Goal: Task Accomplishment & Management: Manage account settings

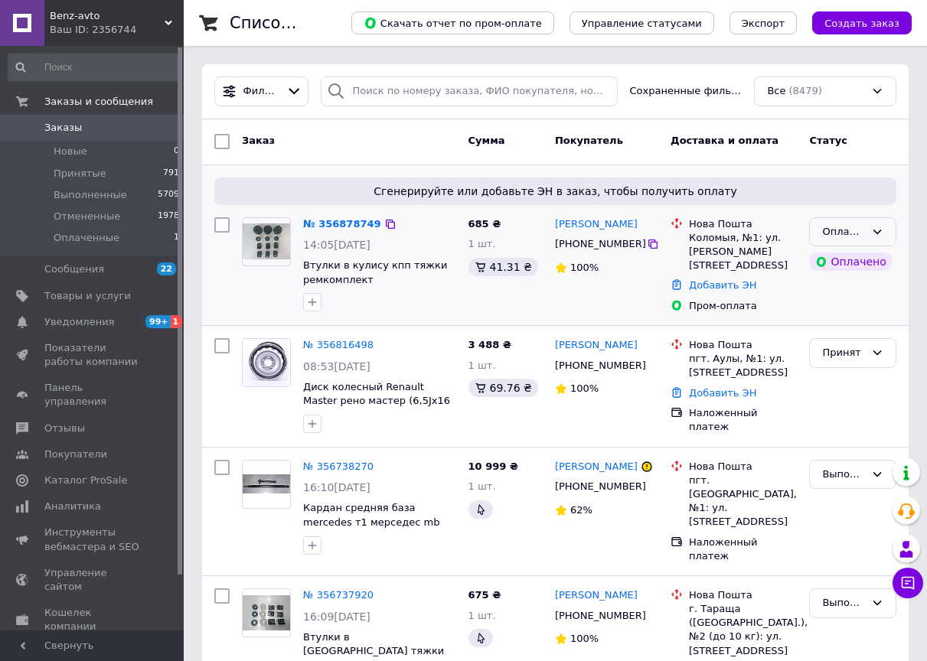
click at [831, 240] on div "Оплаченный" at bounding box center [843, 232] width 43 height 16
click at [831, 262] on li "Принят" at bounding box center [853, 264] width 86 height 28
click at [412, 91] on input "search" at bounding box center [469, 92] width 296 height 30
paste input "380999658314"
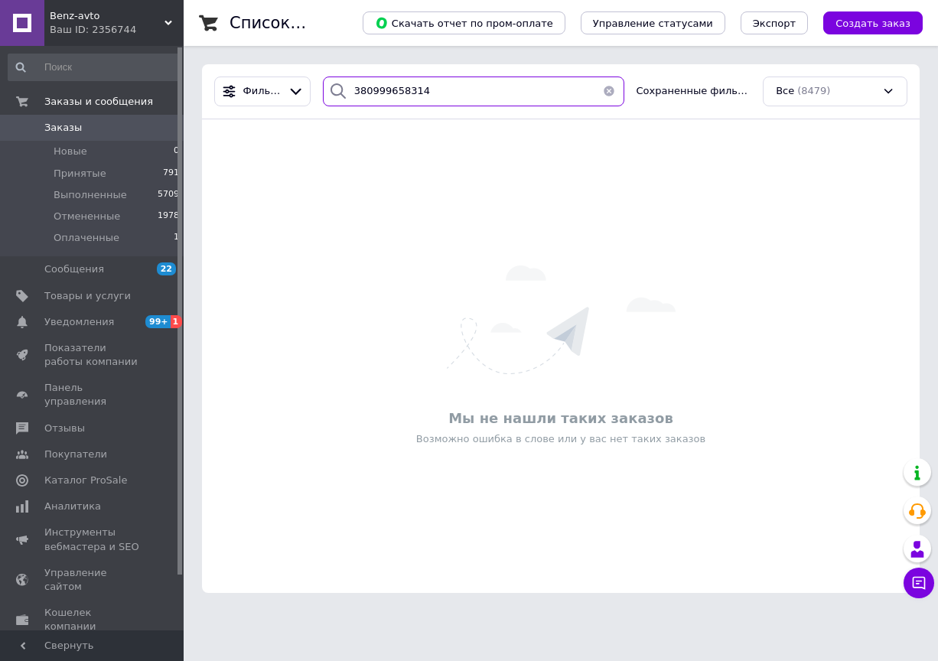
type input "380999658314"
click at [74, 125] on span "Заказы" at bounding box center [63, 128] width 38 height 14
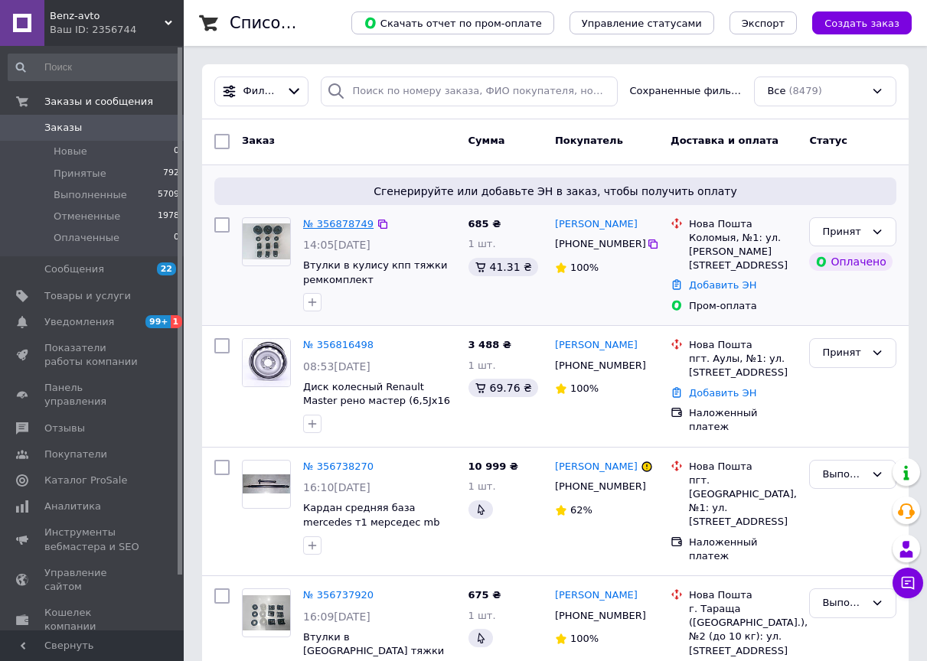
click at [321, 225] on link "№ 356878749" at bounding box center [338, 223] width 70 height 11
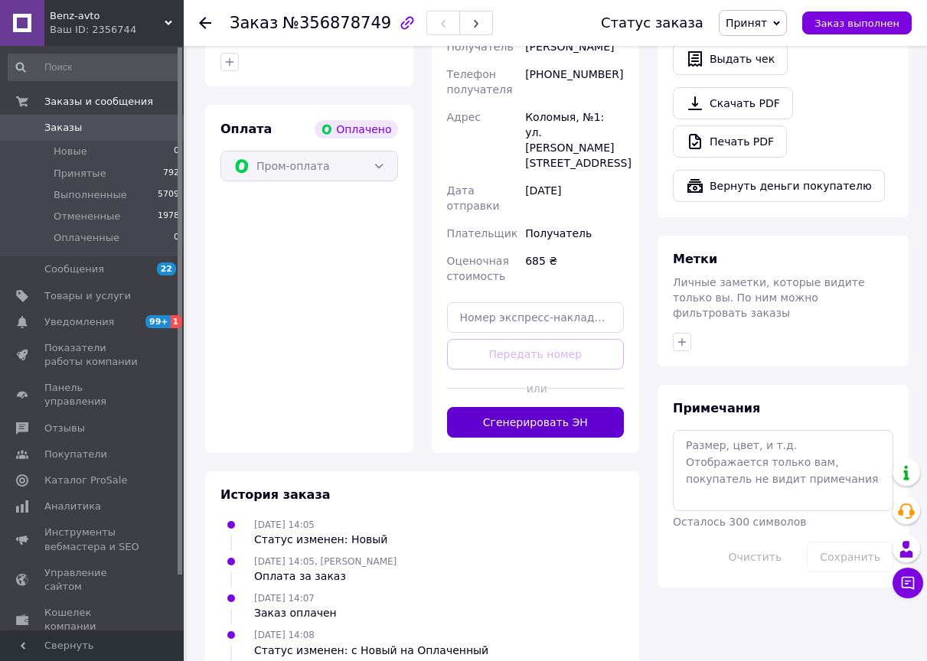
scroll to position [571, 0]
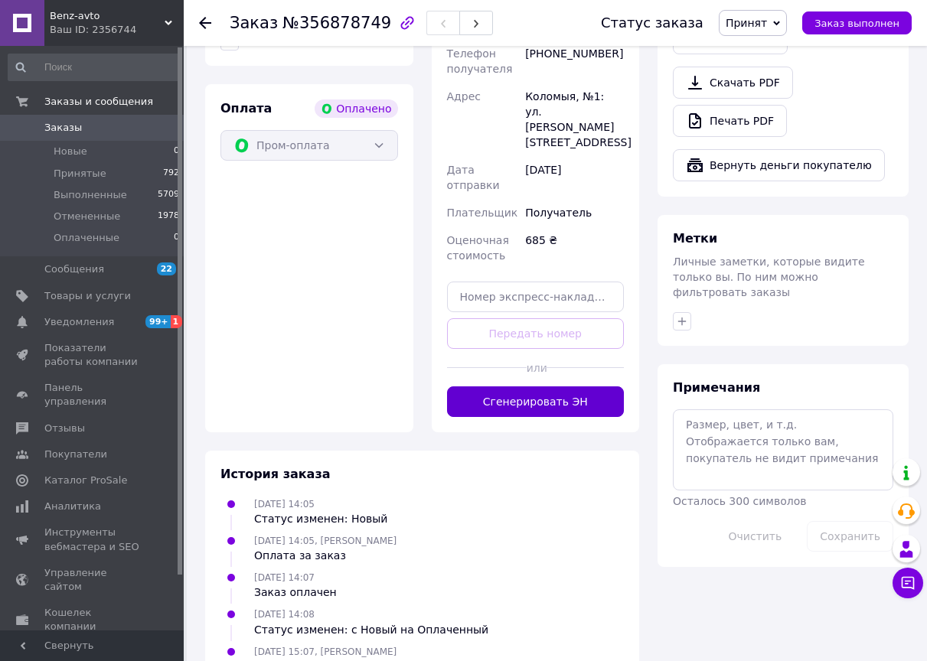
click at [539, 387] on button "Сгенерировать ЭН" at bounding box center [536, 402] width 178 height 31
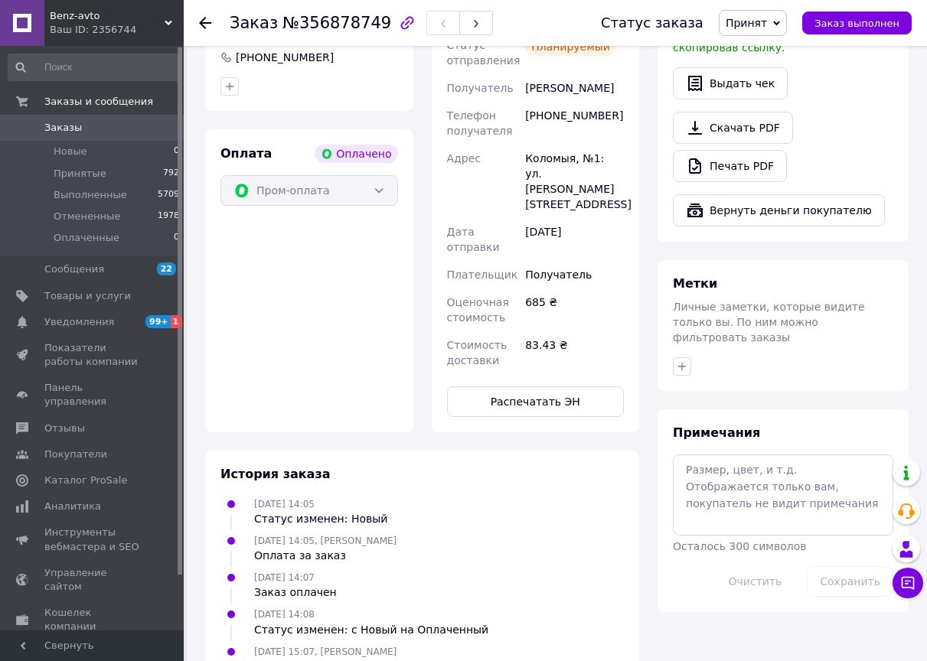
scroll to position [563, 0]
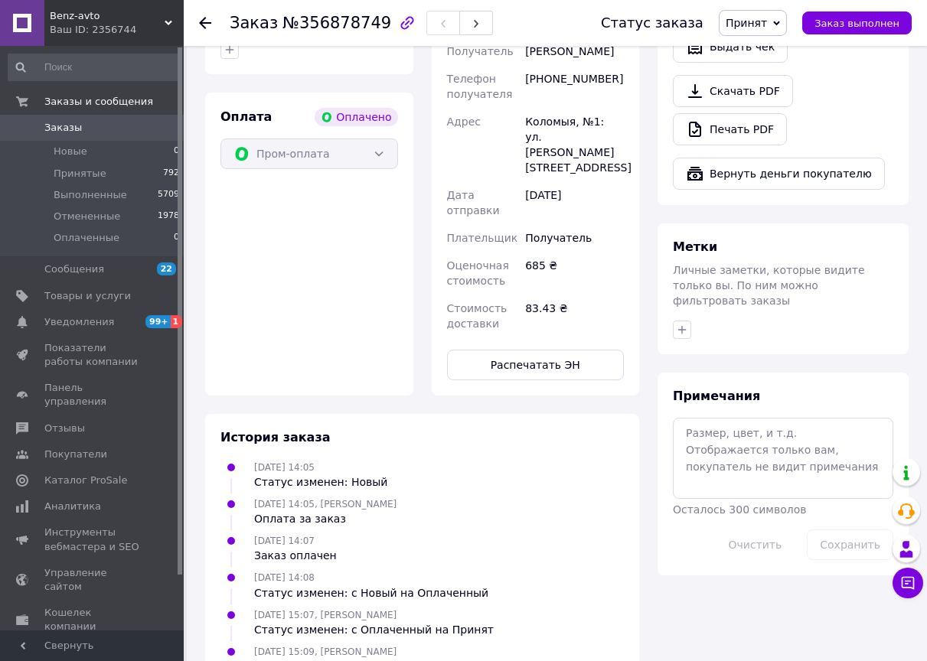
click at [111, 119] on link "Заказы 0" at bounding box center [94, 128] width 188 height 26
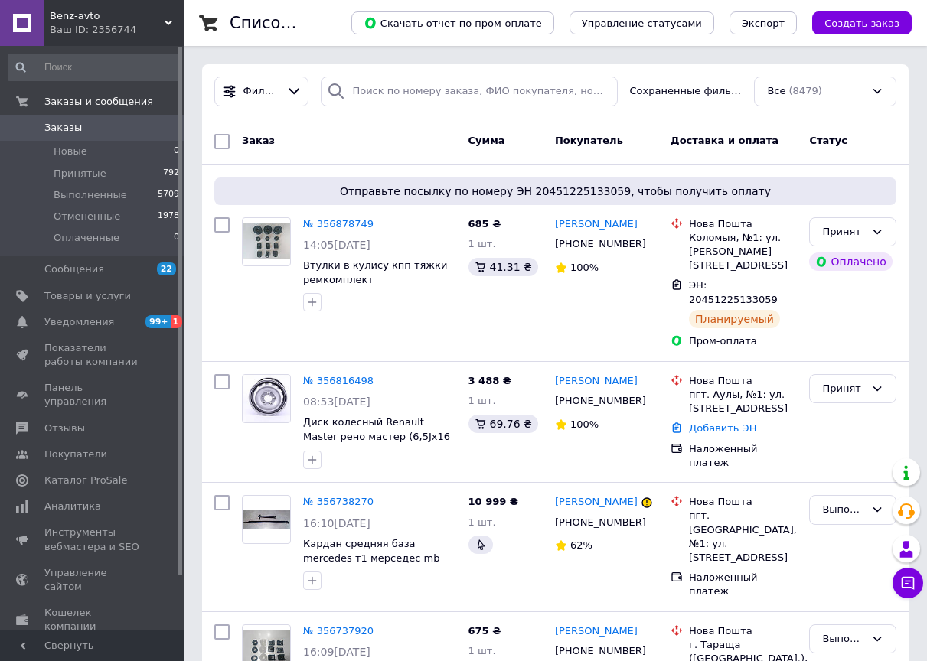
click at [123, 20] on span "Benz-avto" at bounding box center [107, 16] width 115 height 14
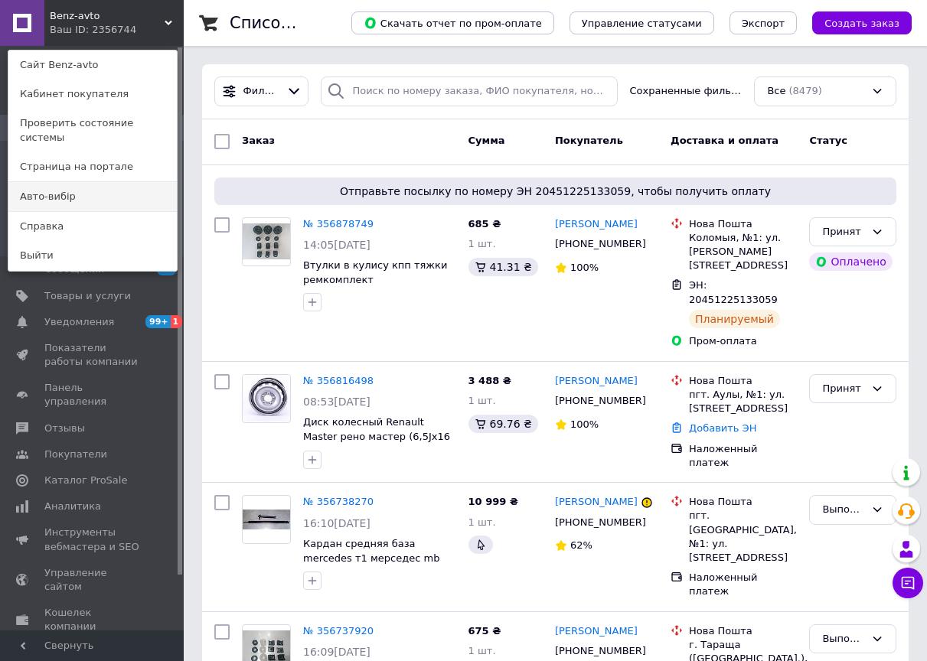
click at [70, 182] on link "Авто-вибір" at bounding box center [92, 196] width 168 height 29
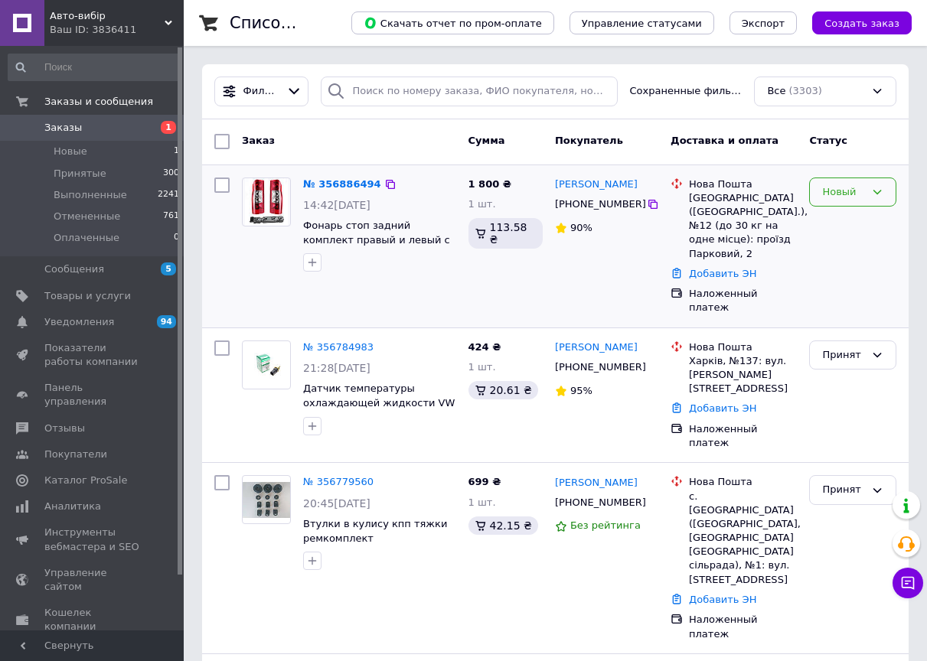
click at [845, 195] on div "Новый" at bounding box center [843, 192] width 43 height 16
click at [841, 226] on li "Принят" at bounding box center [853, 224] width 86 height 28
drag, startPoint x: 572, startPoint y: 205, endPoint x: 455, endPoint y: 130, distance: 138.4
click at [627, 201] on div "[PHONE_NUMBER]" at bounding box center [606, 204] width 106 height 17
copy div "0986196491"
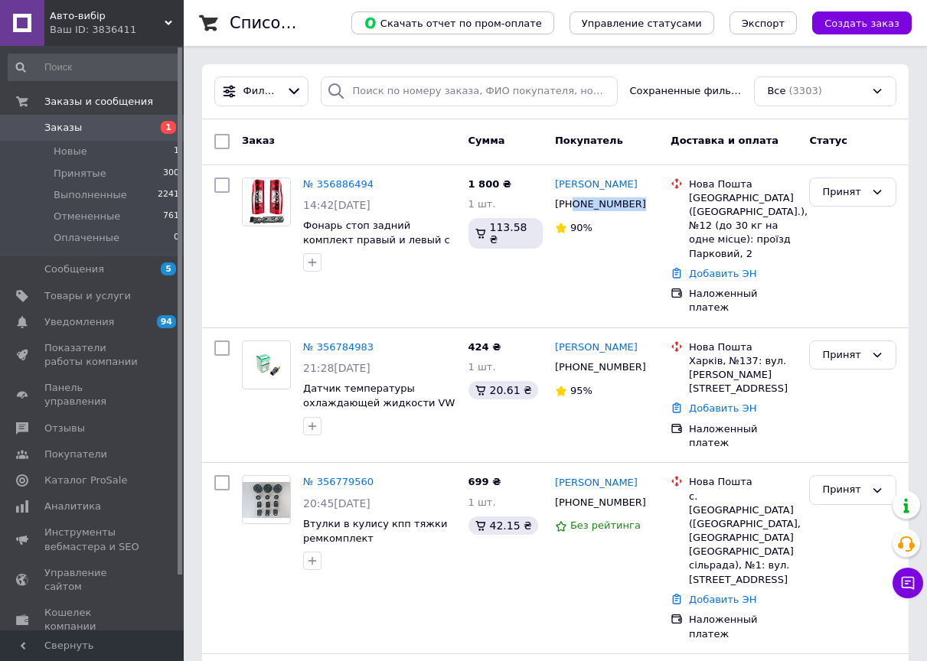
drag, startPoint x: 601, startPoint y: 187, endPoint x: 429, endPoint y: 96, distance: 193.8
copy link "[PERSON_NAME]"
drag, startPoint x: 730, startPoint y: 197, endPoint x: 687, endPoint y: 200, distance: 43.0
click at [687, 200] on div "Нова Пошта Чернівці ([GEOGRAPHIC_DATA].), №12 (до 30 кг на одне місце): проїзд …" at bounding box center [743, 219] width 114 height 83
copy div "[GEOGRAPHIC_DATA]"
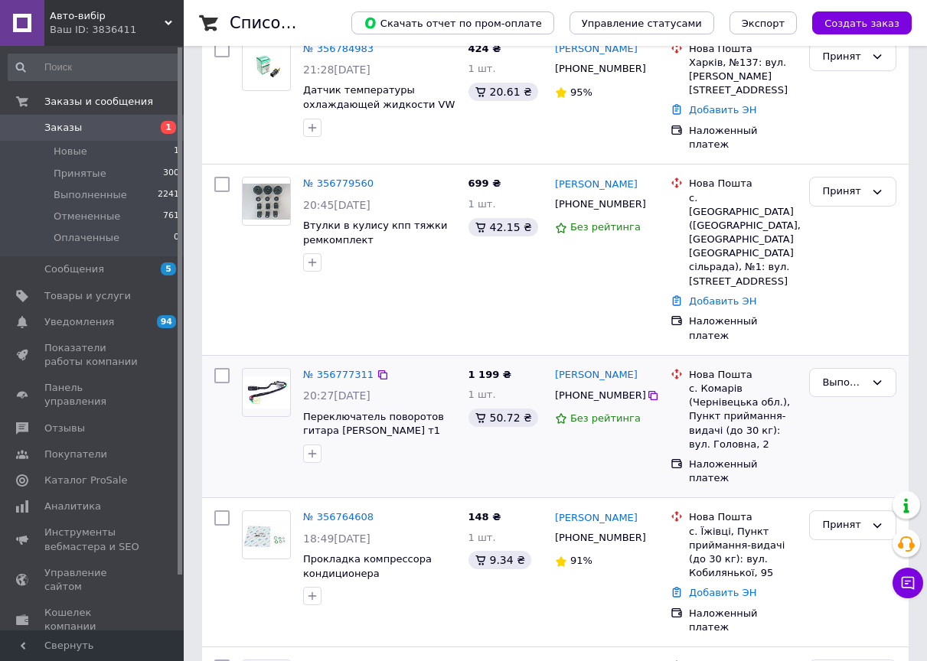
scroll to position [306, 0]
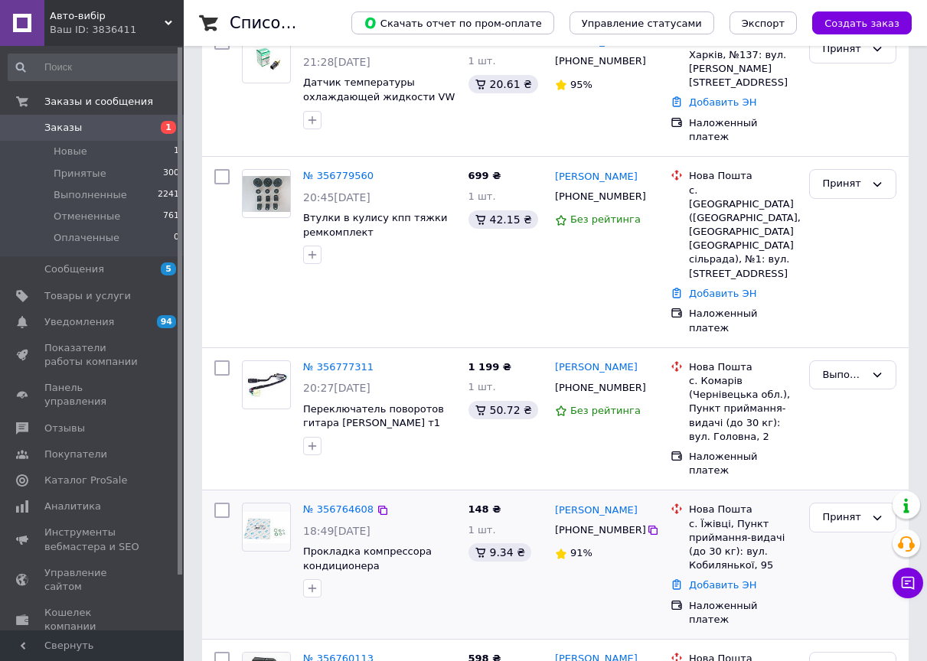
click at [442, 497] on div "№ 356764608 18:49[DATE] Прокладка компрессора кондиционера уплотнительная Renau…" at bounding box center [379, 550] width 165 height 107
click at [850, 510] on div "Принят" at bounding box center [843, 518] width 43 height 16
click at [847, 536] on li "Выполнен" at bounding box center [853, 550] width 86 height 28
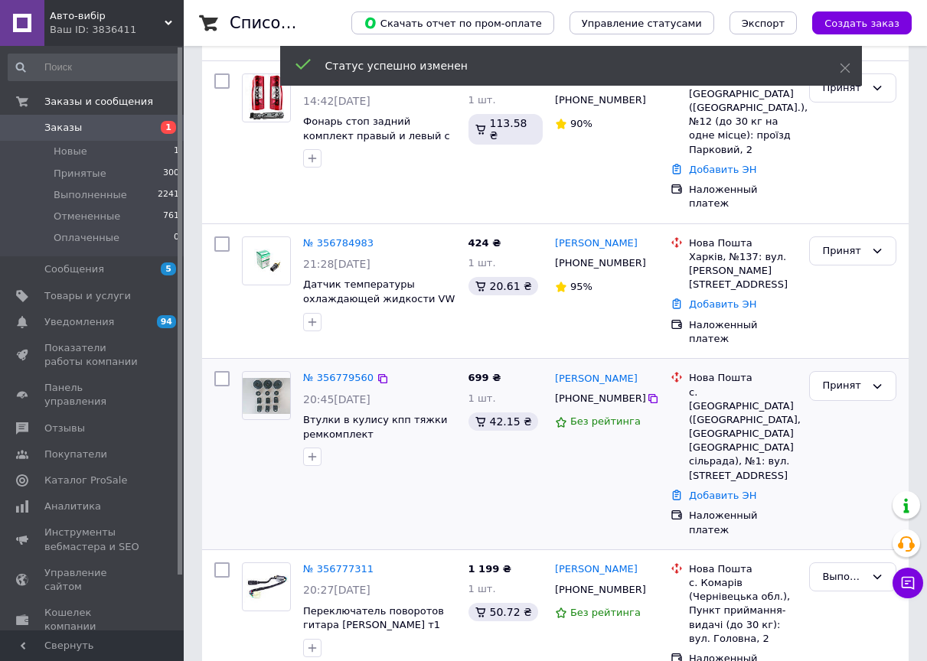
scroll to position [0, 0]
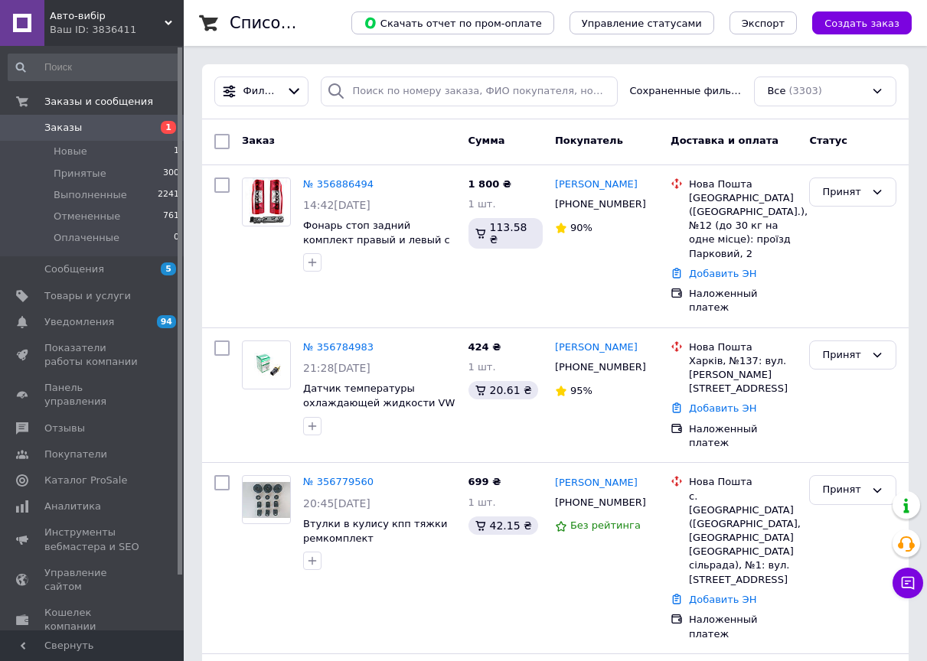
click at [397, 145] on div "Заказ" at bounding box center [349, 142] width 227 height 28
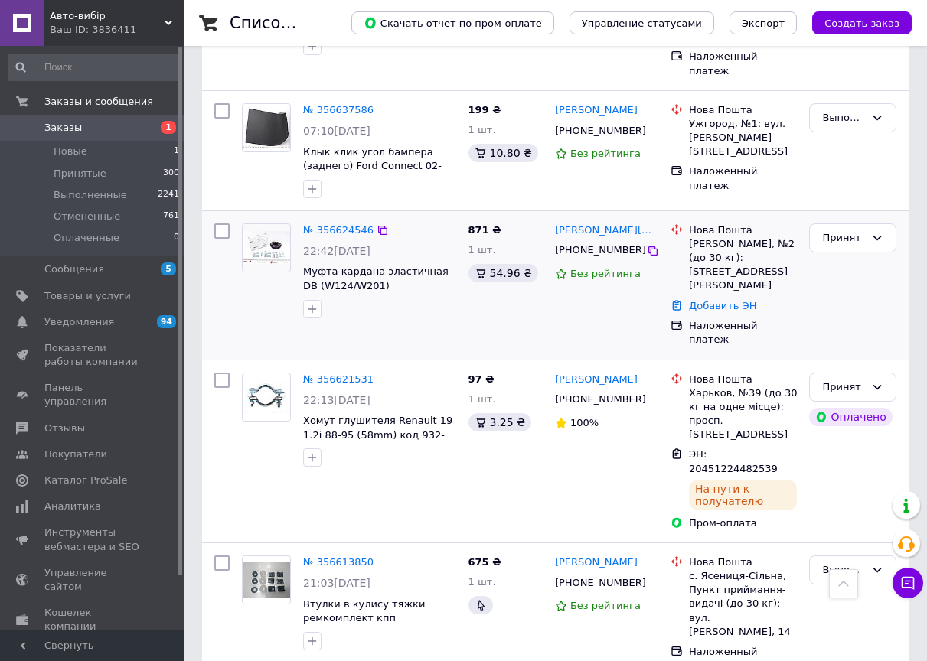
scroll to position [1531, 0]
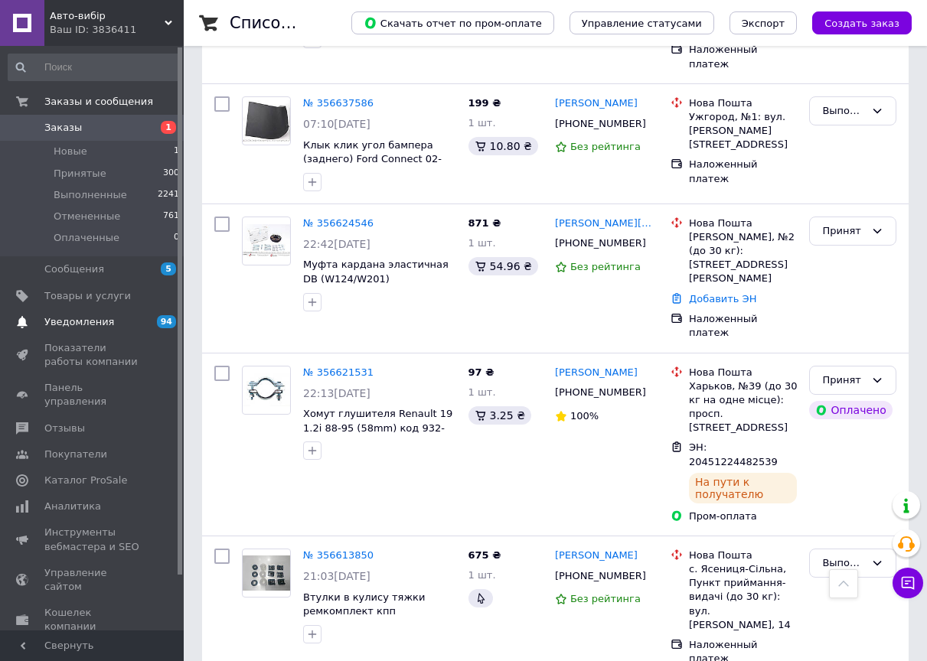
click at [151, 329] on link "Уведомления 94 0" at bounding box center [94, 322] width 188 height 26
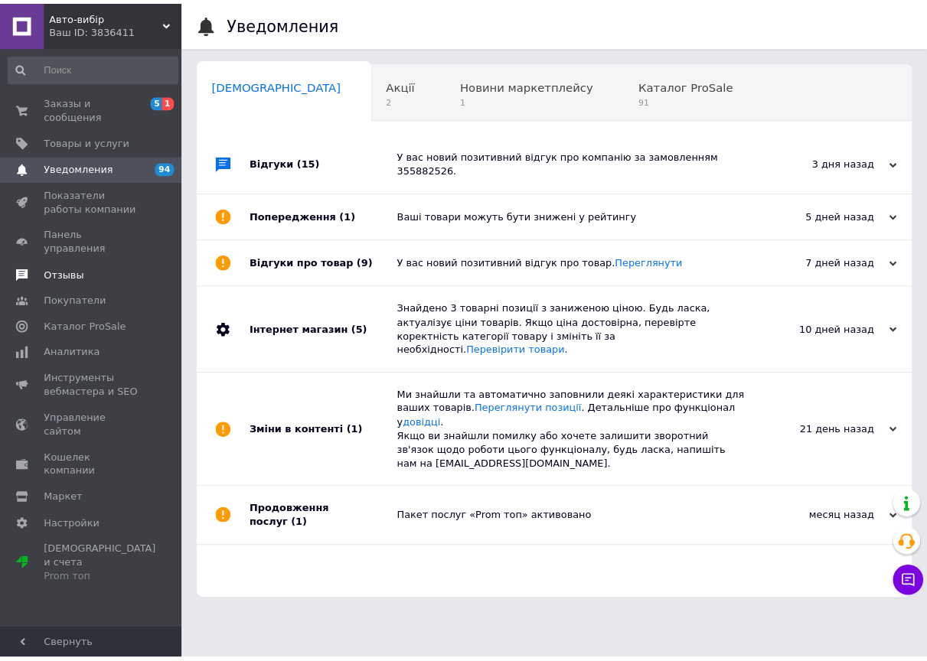
scroll to position [0, 8]
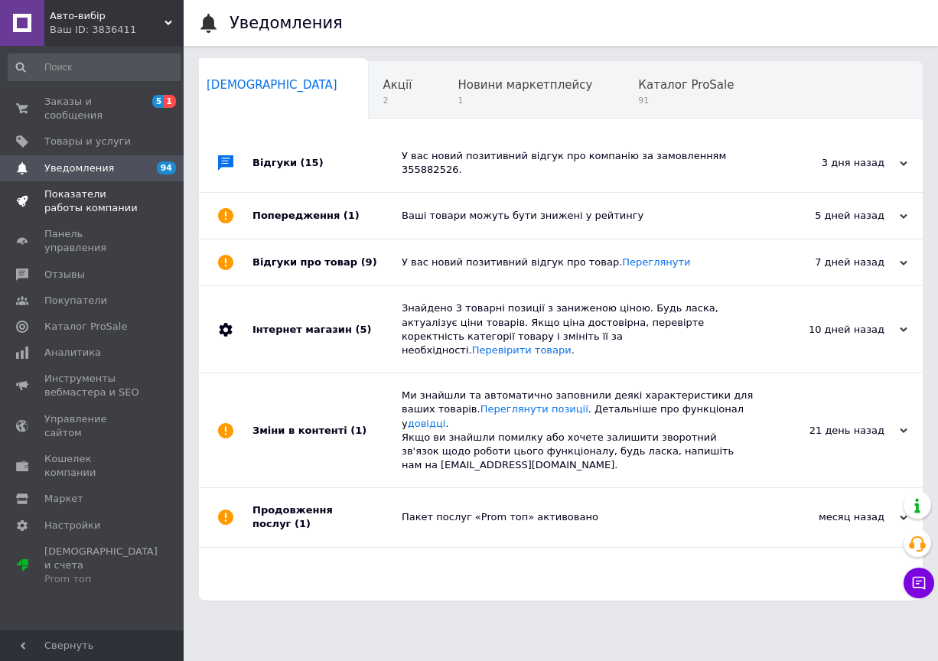
click at [116, 188] on span "Показатели работы компании" at bounding box center [92, 202] width 97 height 28
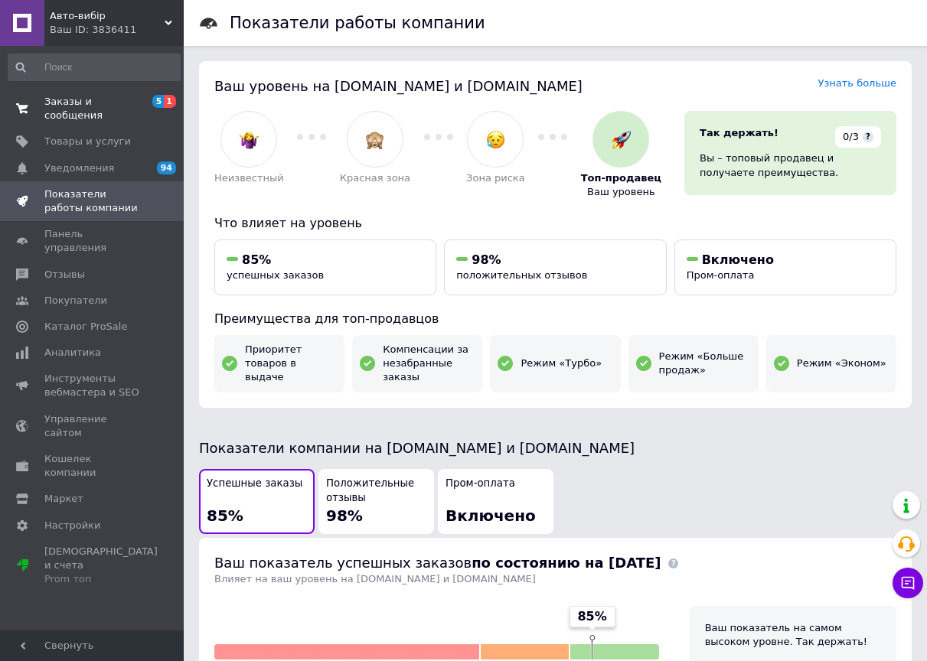
click at [100, 105] on span "Заказы и сообщения" at bounding box center [92, 109] width 97 height 28
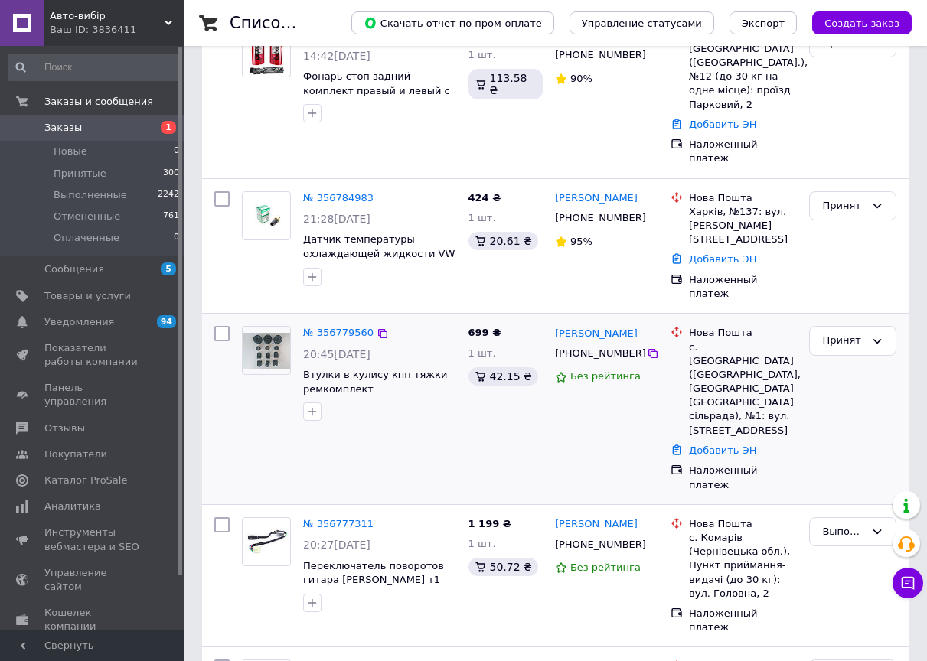
scroll to position [153, 0]
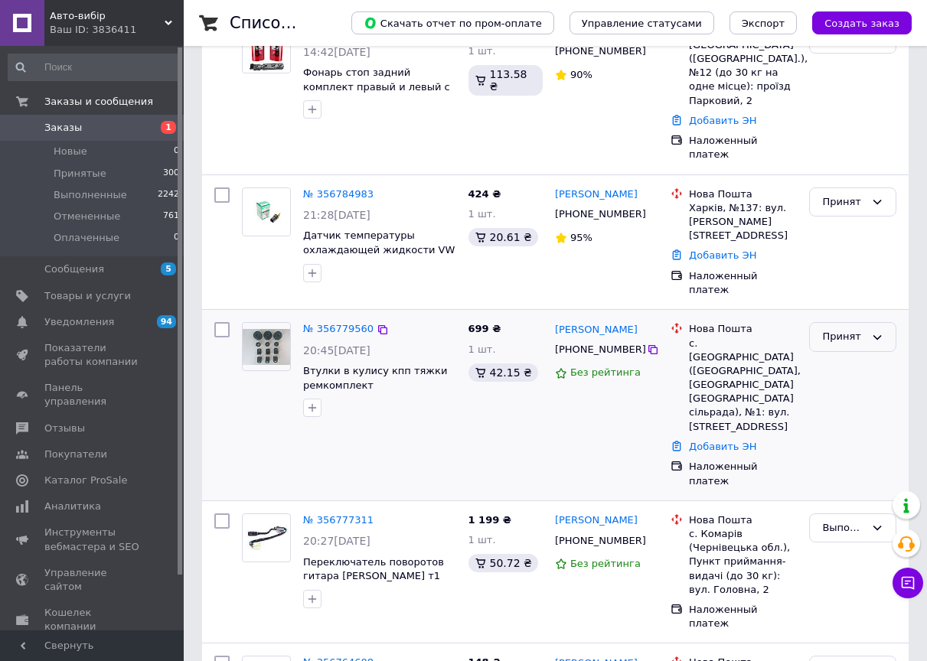
click at [837, 329] on div "Принят" at bounding box center [843, 337] width 43 height 16
click at [843, 355] on li "Выполнен" at bounding box center [853, 369] width 86 height 28
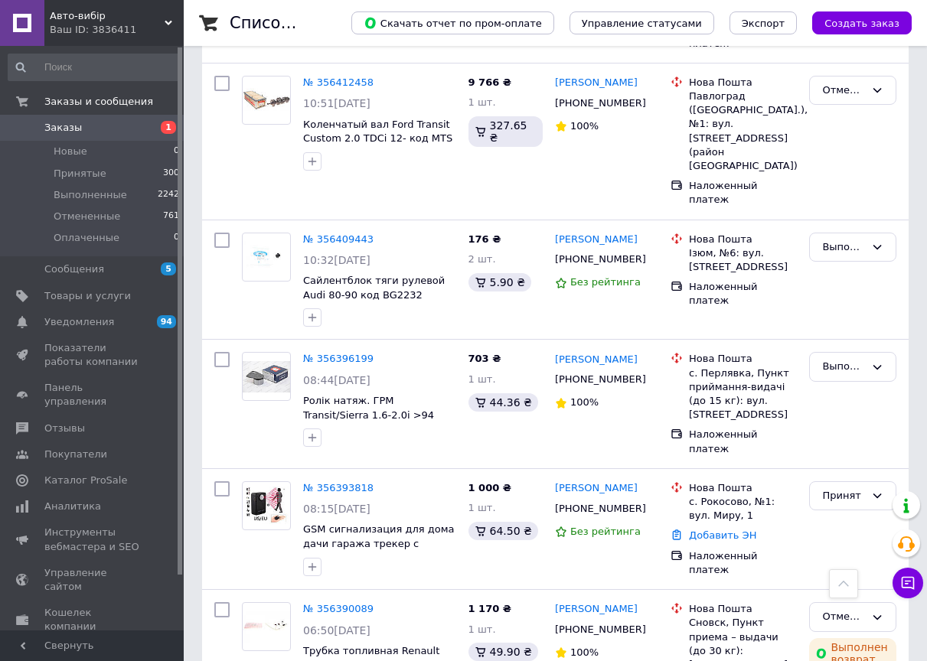
scroll to position [3215, 0]
